Goal: Transaction & Acquisition: Purchase product/service

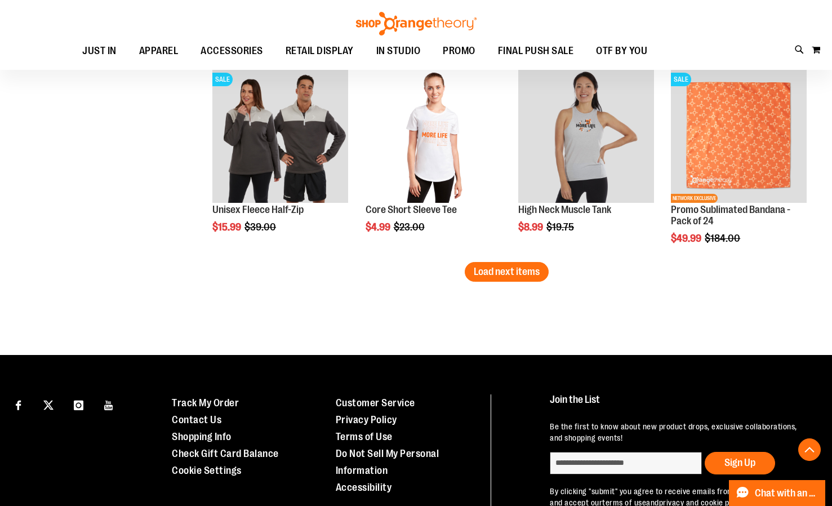
scroll to position [1620, 0]
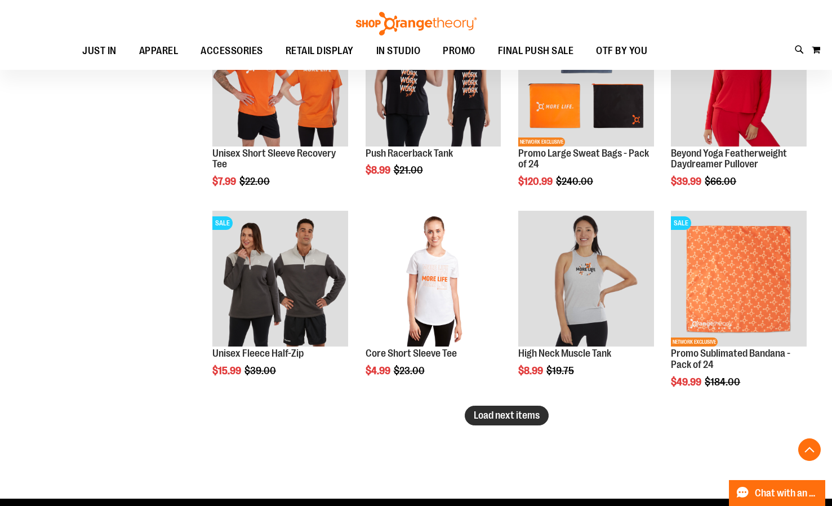
click at [532, 418] on span "Load next items" at bounding box center [507, 414] width 66 height 11
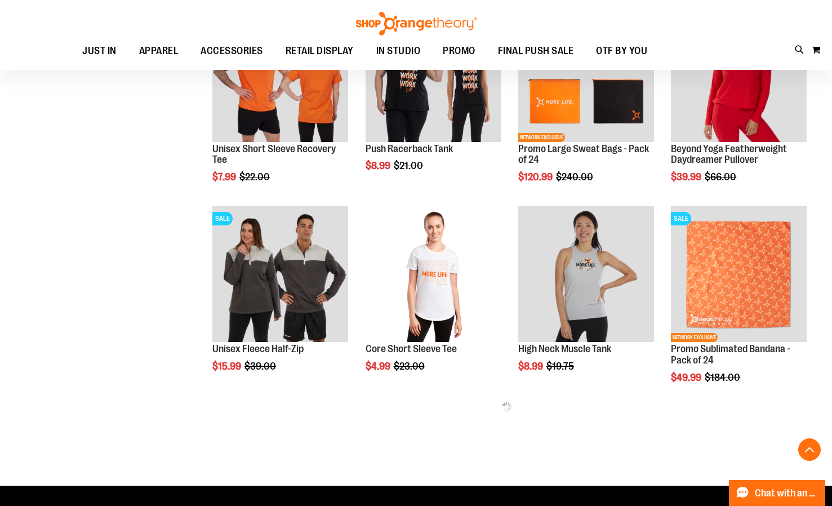
scroll to position [1507, 0]
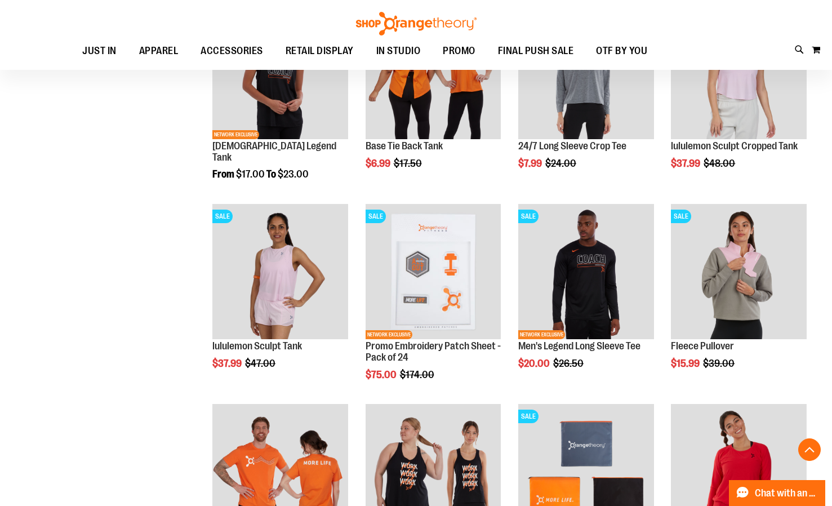
scroll to position [1226, 0]
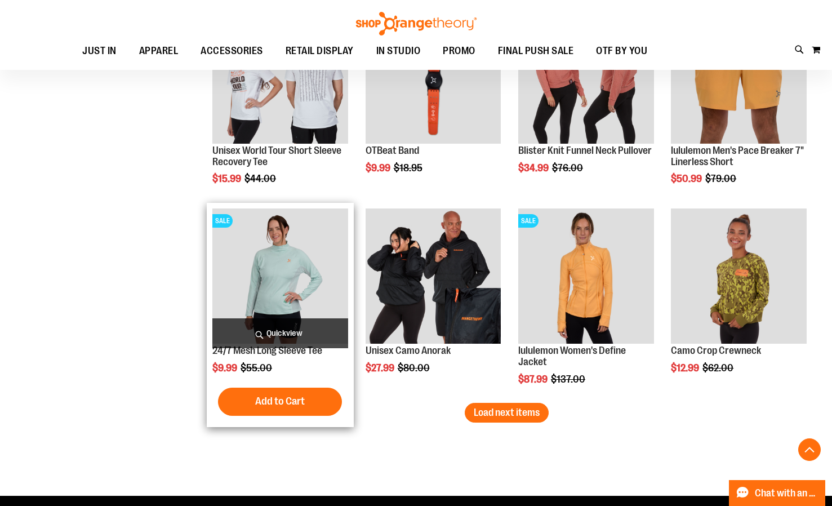
scroll to position [2239, 0]
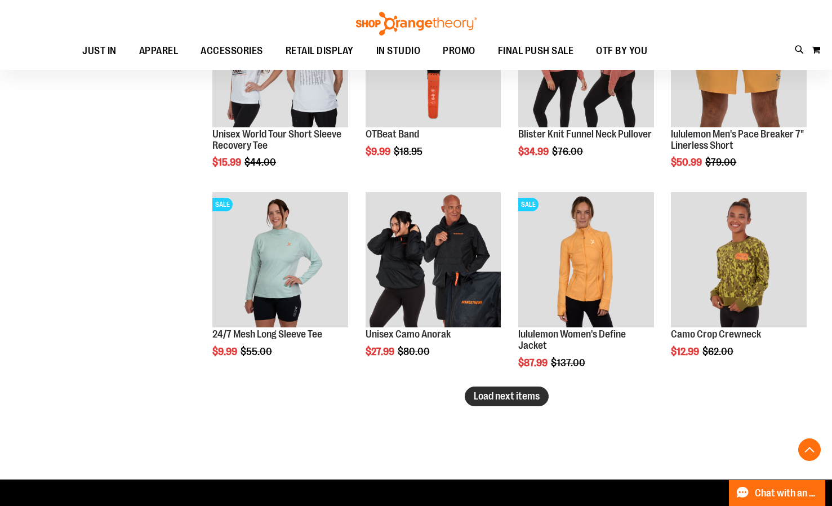
click at [497, 398] on span "Load next items" at bounding box center [507, 395] width 66 height 11
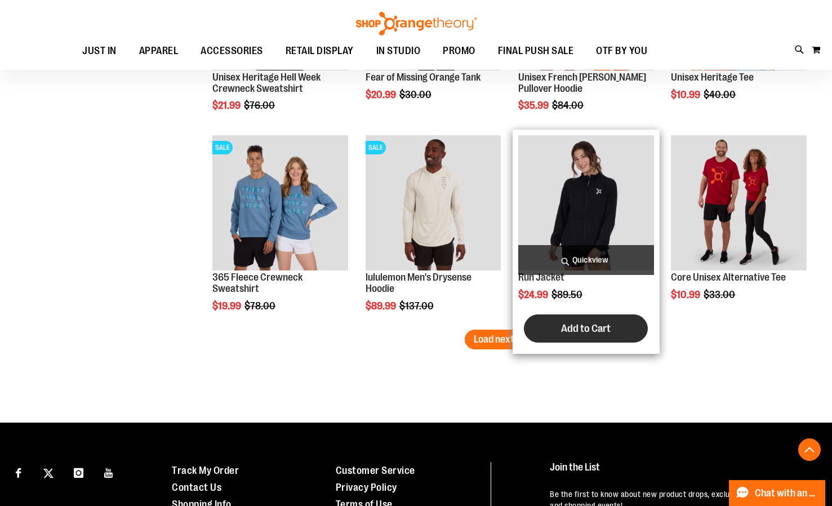
scroll to position [2915, 0]
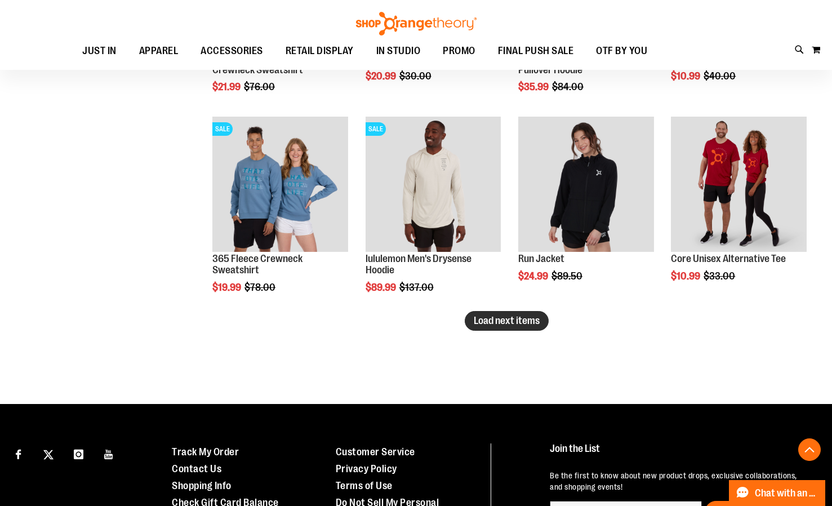
click at [509, 312] on button "Load next items" at bounding box center [507, 321] width 84 height 20
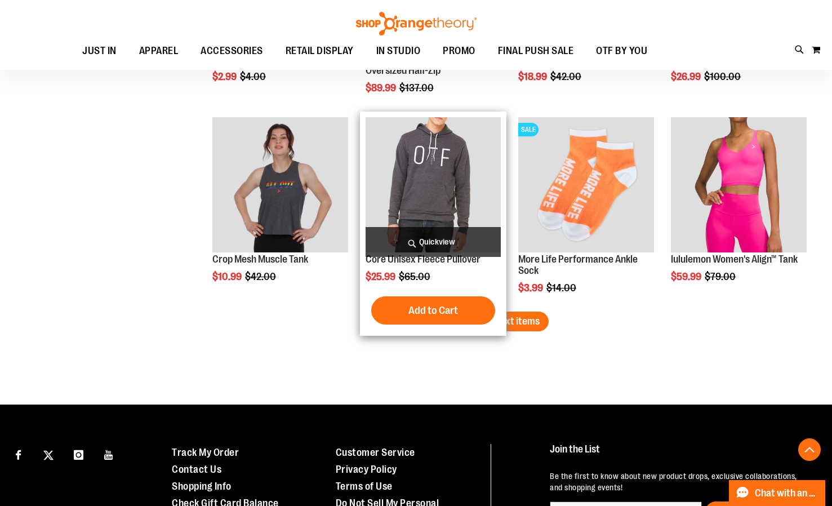
scroll to position [3535, 0]
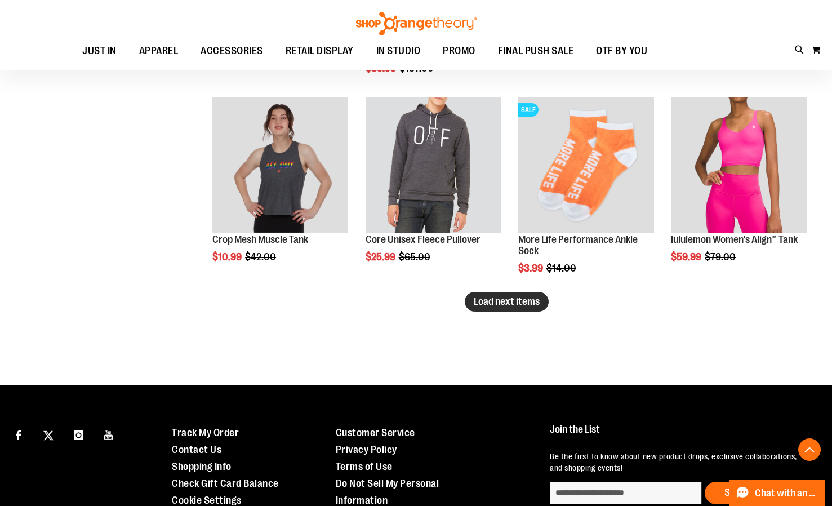
click at [468, 303] on button "Load next items" at bounding box center [507, 302] width 84 height 20
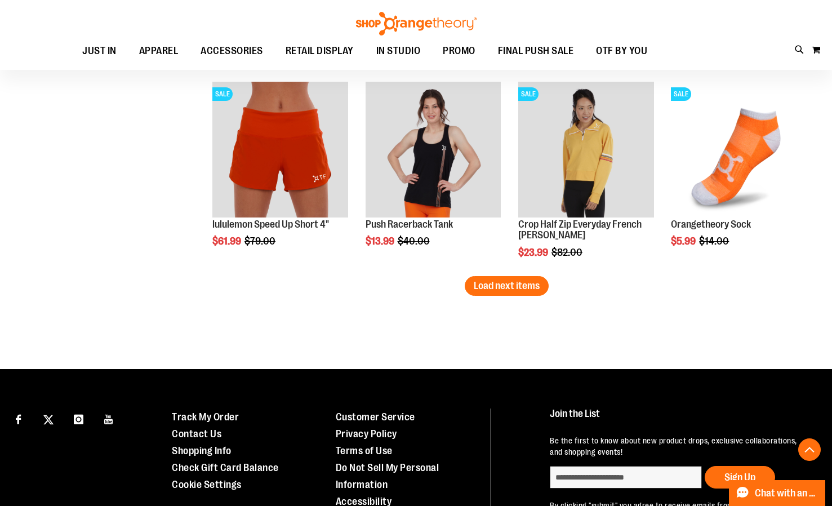
scroll to position [4211, 0]
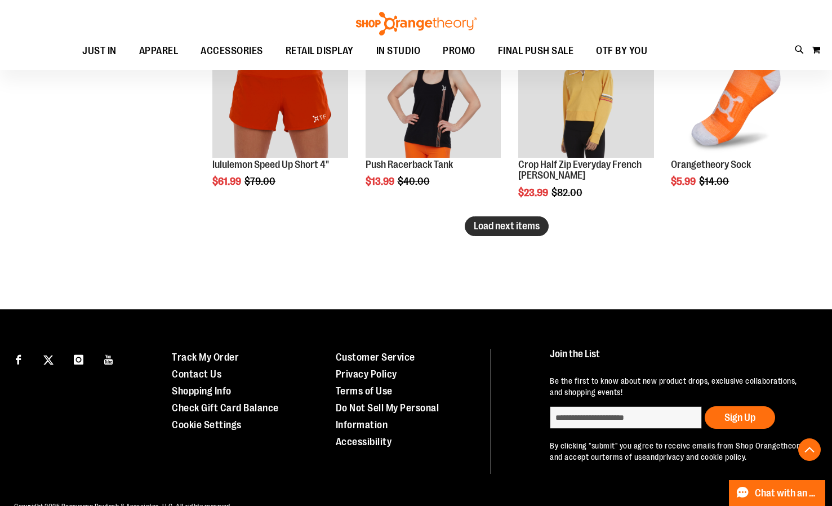
click at [523, 219] on button "Load next items" at bounding box center [507, 226] width 84 height 20
